Goal: Navigation & Orientation: Find specific page/section

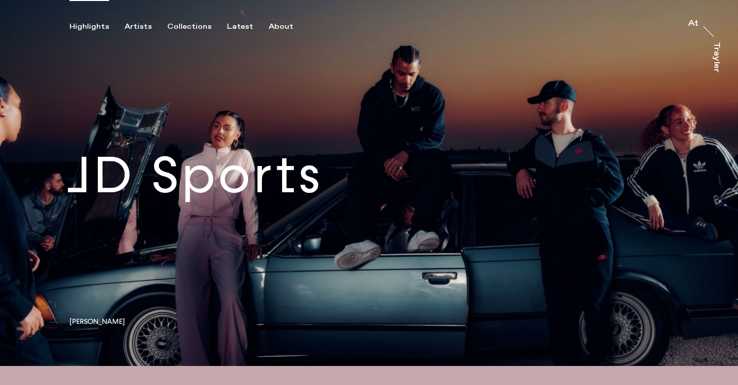
click at [260, 178] on link at bounding box center [369, 183] width 738 height 366
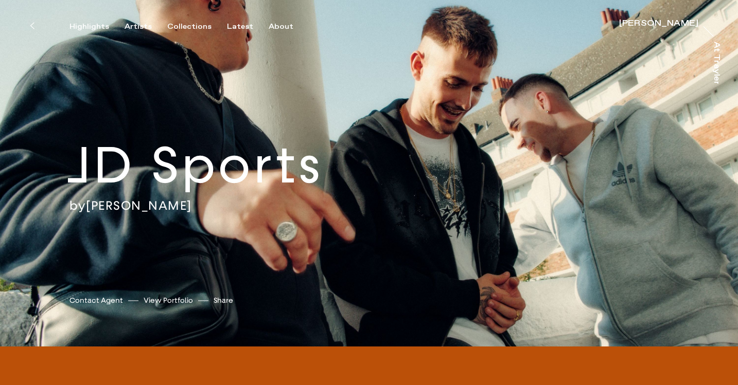
click at [222, 303] on button "Share" at bounding box center [224, 301] width 20 height 14
click at [139, 25] on div "Artists" at bounding box center [138, 26] width 27 height 9
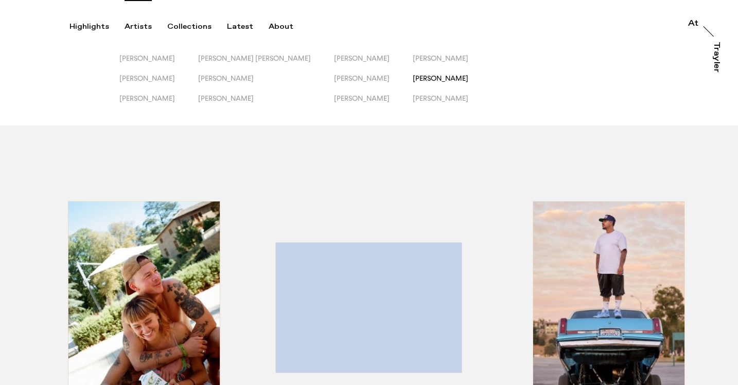
click at [430, 78] on span "[PERSON_NAME]" at bounding box center [441, 78] width 56 height 8
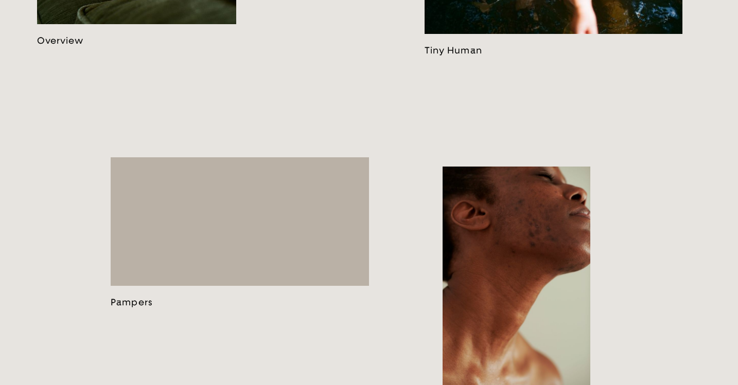
scroll to position [235, 0]
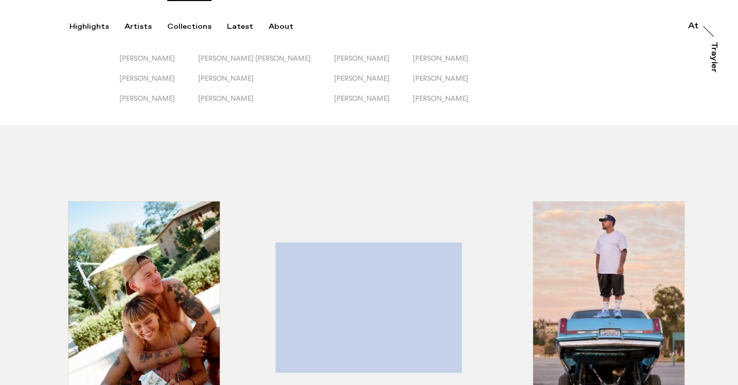
click at [189, 26] on div "Collections" at bounding box center [189, 26] width 44 height 9
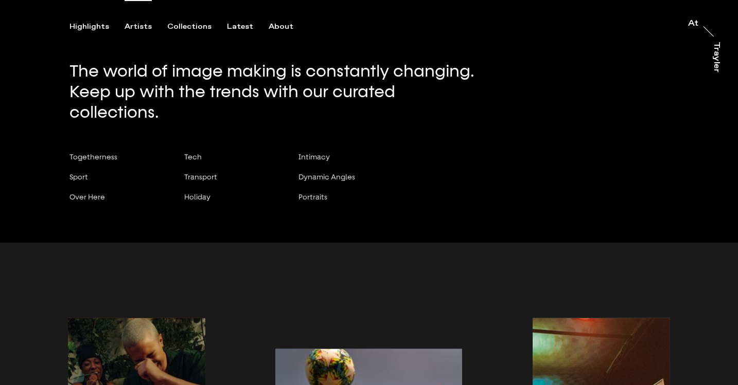
click at [145, 25] on div "Artists" at bounding box center [138, 26] width 27 height 9
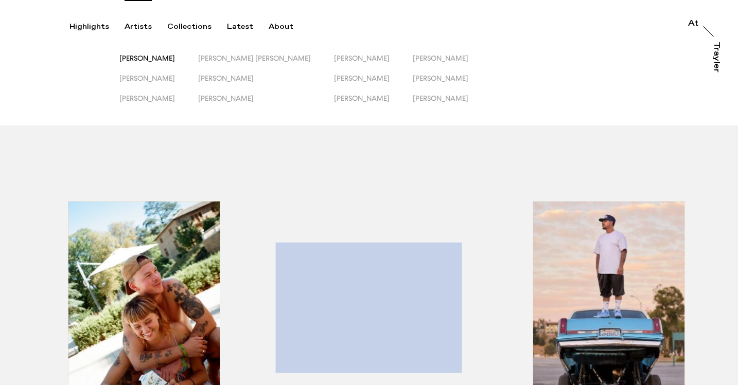
click at [153, 60] on span "[PERSON_NAME]" at bounding box center [147, 58] width 56 height 8
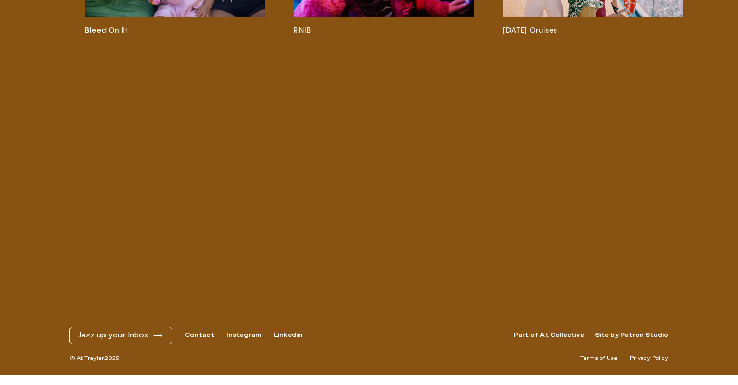
scroll to position [0, 3121]
